Goal: Information Seeking & Learning: Learn about a topic

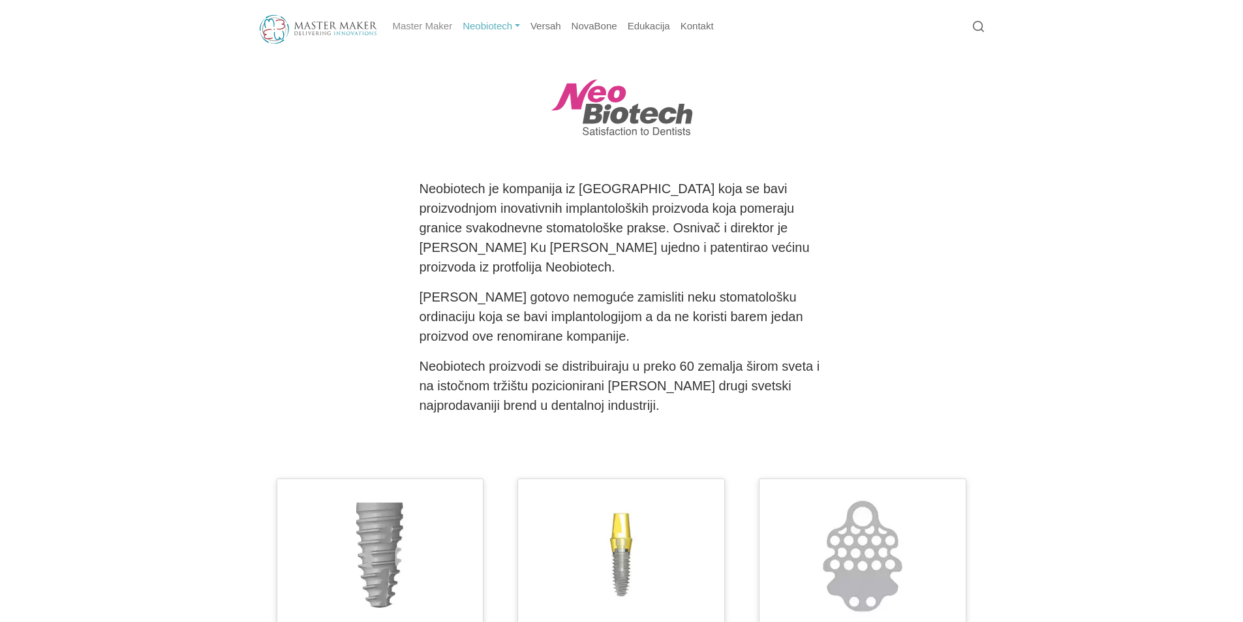
click at [420, 29] on link "Master Maker" at bounding box center [423, 26] width 70 height 25
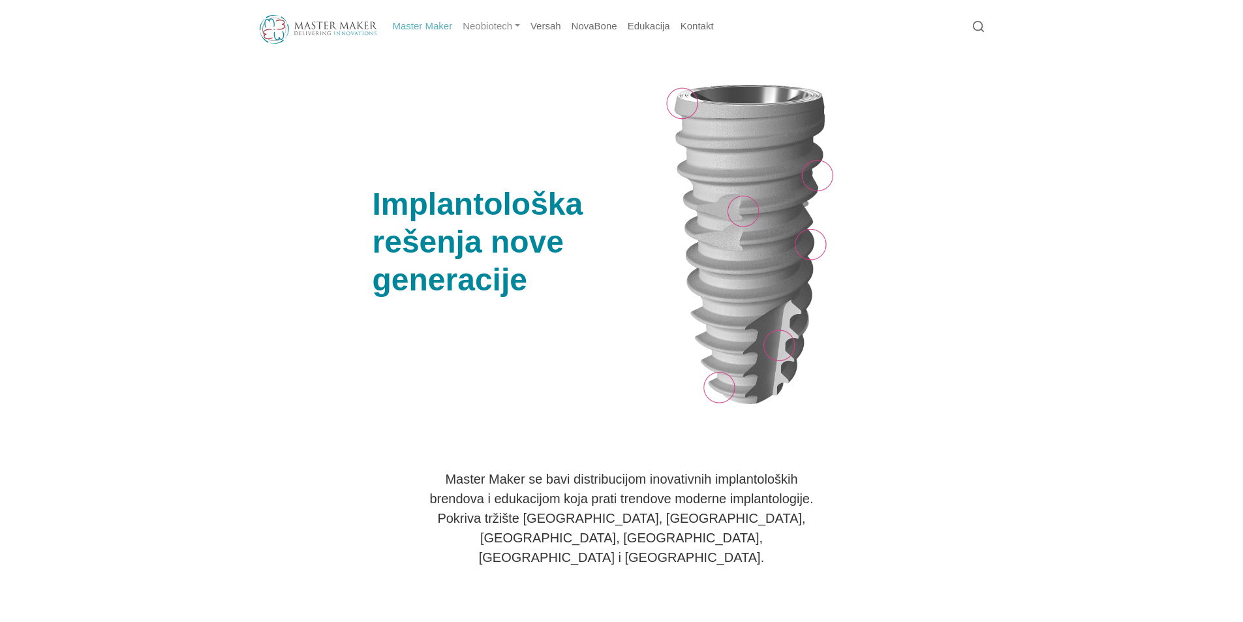
click at [481, 27] on link "Neobiotech" at bounding box center [491, 26] width 68 height 25
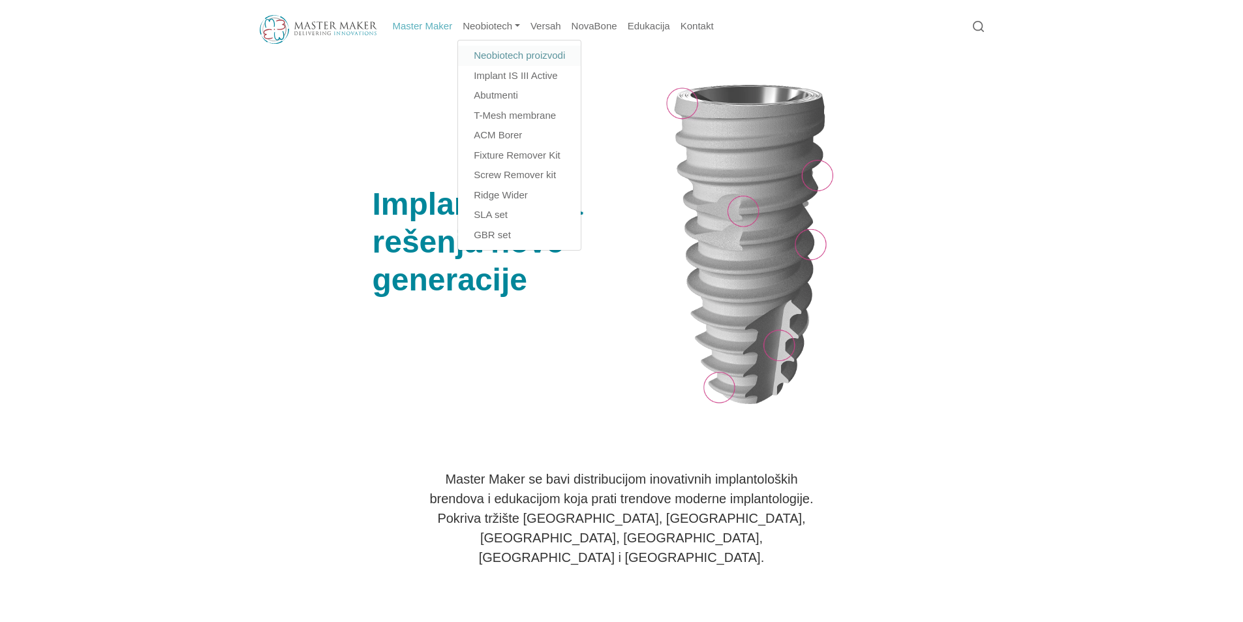
click at [500, 52] on link "Neobiotech proizvodi" at bounding box center [519, 56] width 123 height 20
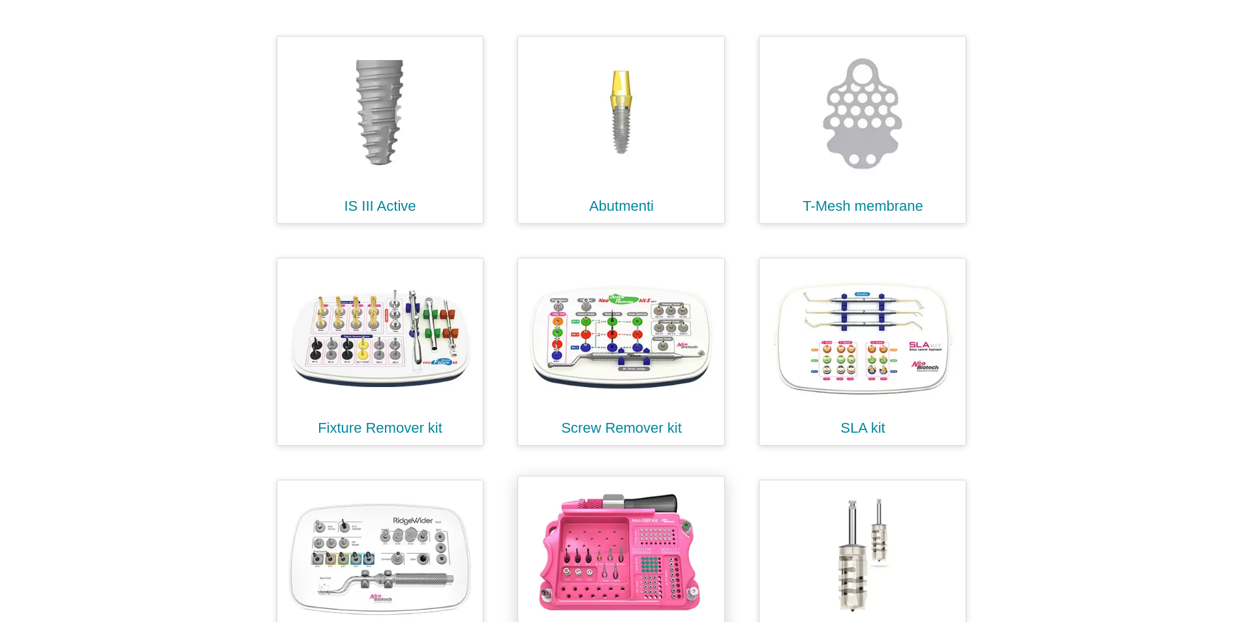
scroll to position [451, 0]
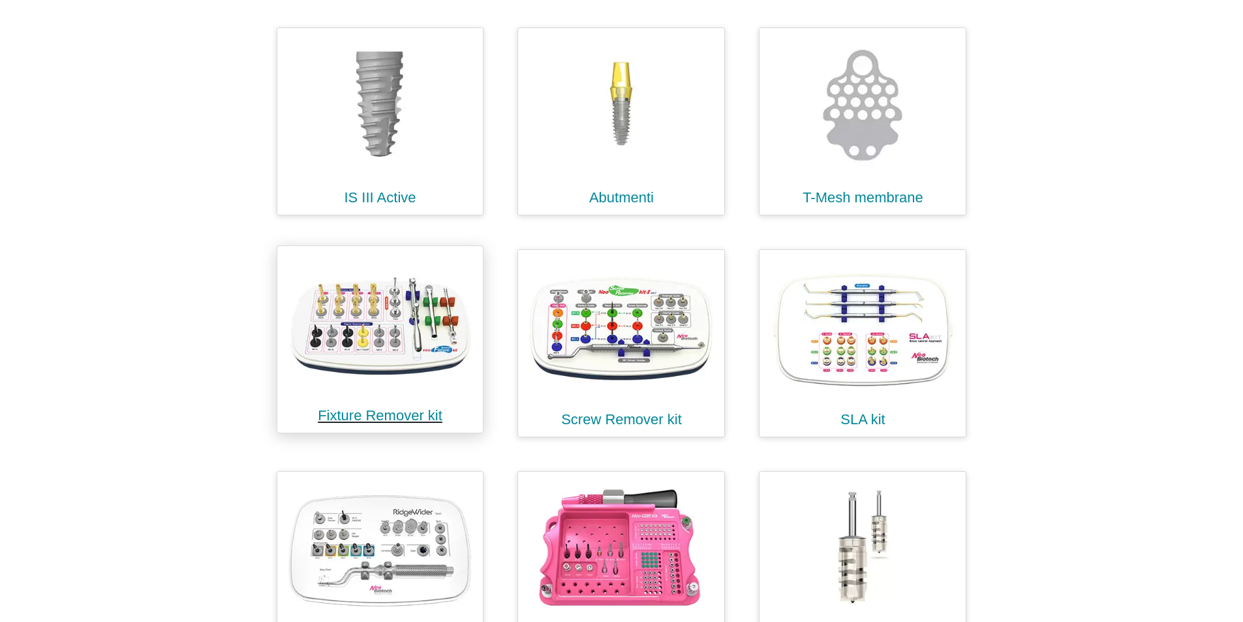
click at [420, 358] on img at bounding box center [380, 321] width 193 height 139
